Goal: Navigation & Orientation: Find specific page/section

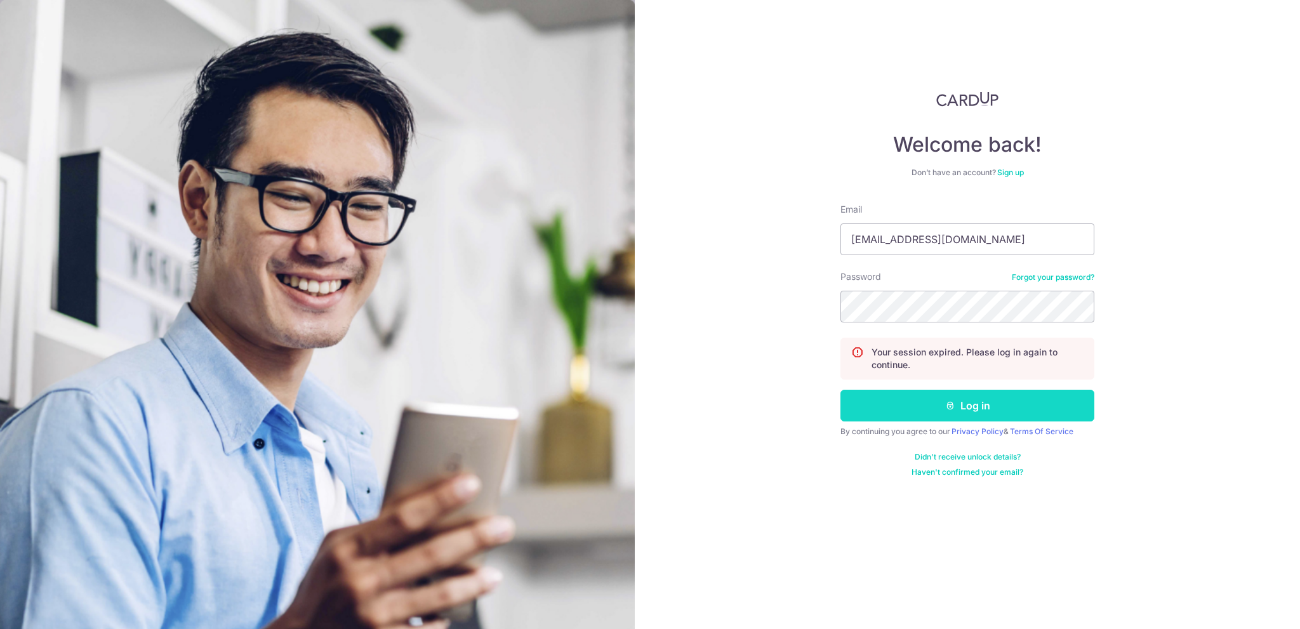
click at [1003, 411] on button "Log in" at bounding box center [968, 406] width 254 height 32
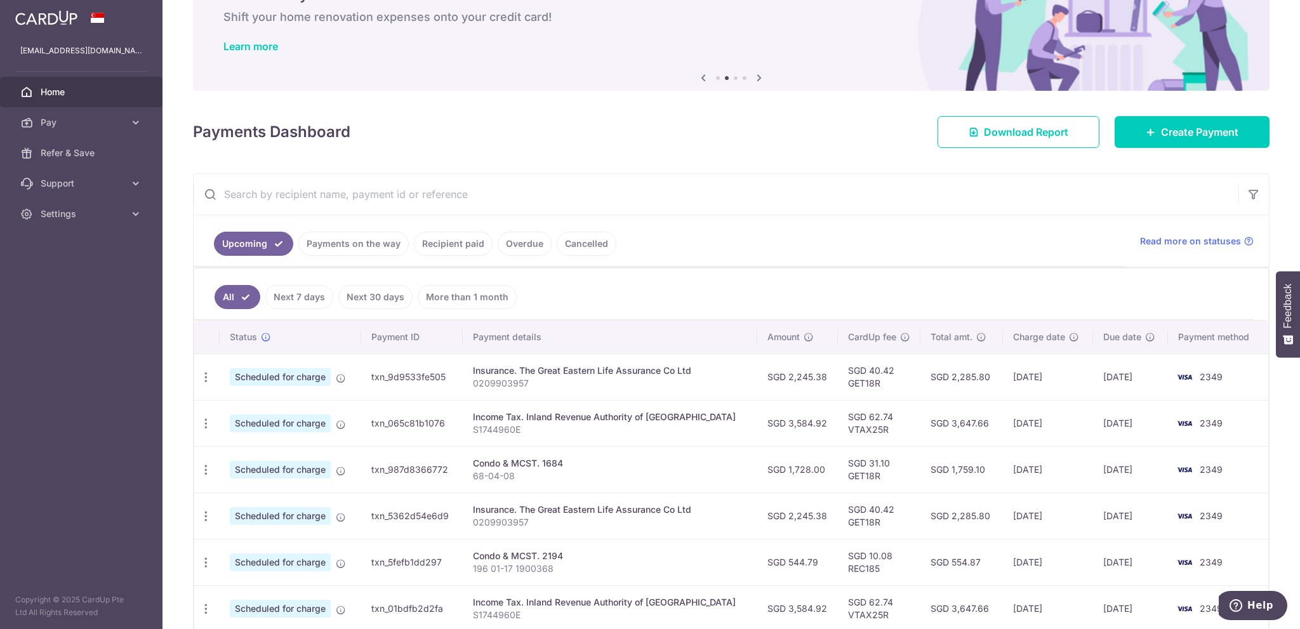
scroll to position [127, 0]
